Goal: Task Accomplishment & Management: Manage account settings

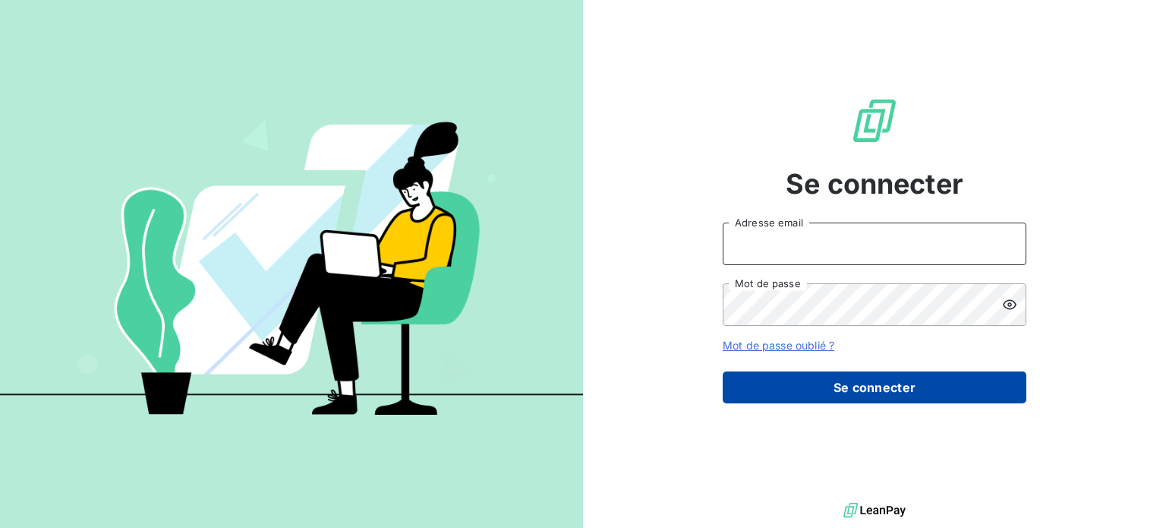
type input "fdourville@lerat-location.fr"
click at [817, 383] on button "Se connecter" at bounding box center [875, 387] width 304 height 32
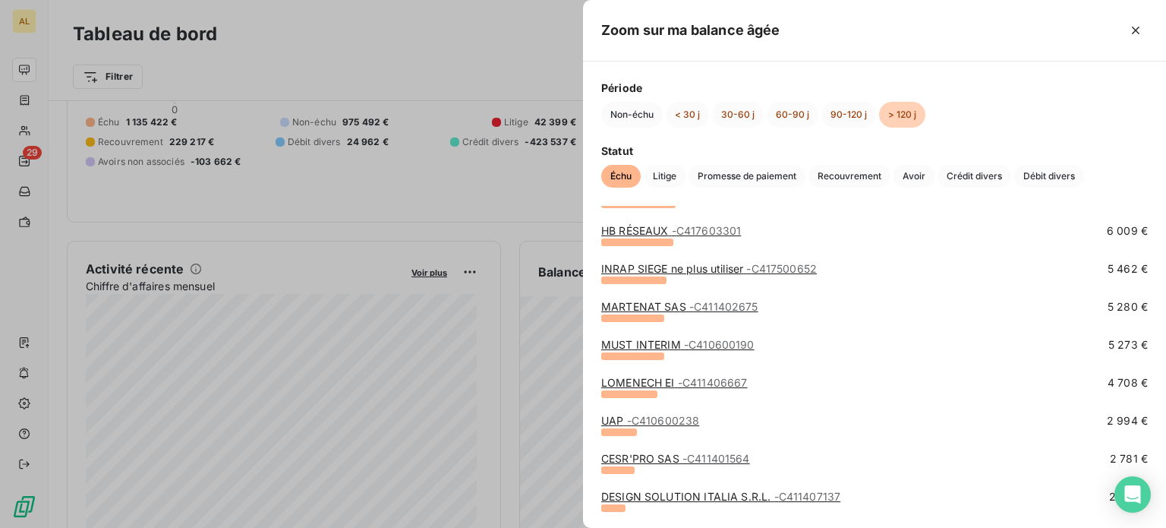
scroll to position [720, 0]
